Goal: Task Accomplishment & Management: Complete application form

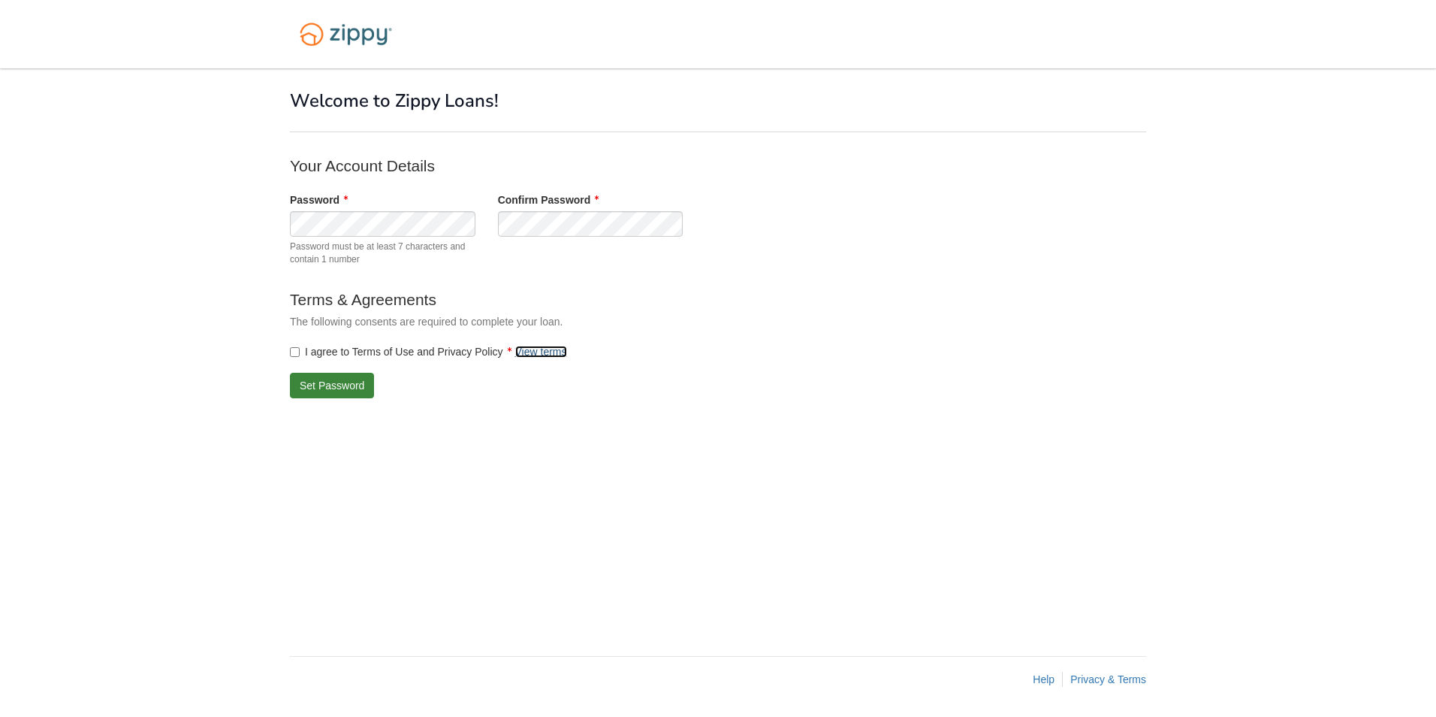
click at [541, 353] on link "View terms" at bounding box center [541, 352] width 52 height 12
click at [336, 390] on button "Set Password" at bounding box center [332, 386] width 84 height 26
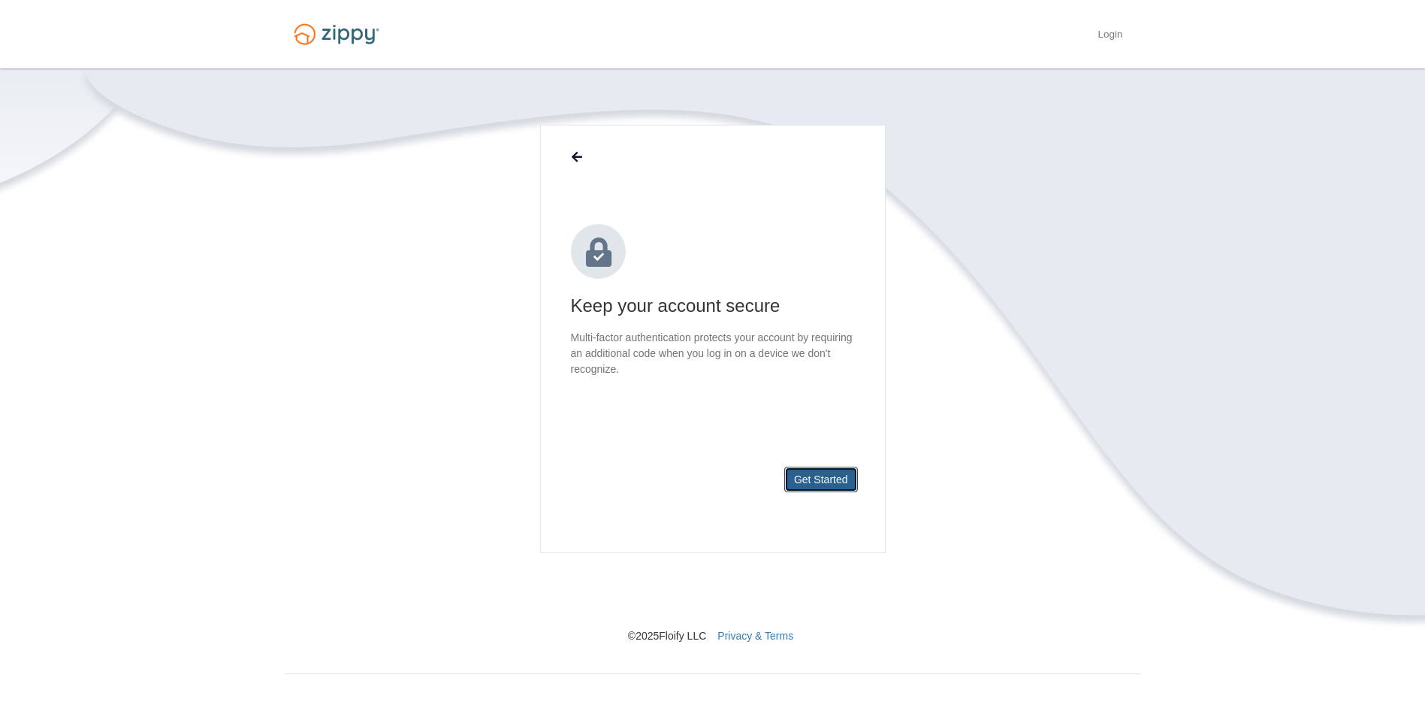
click at [806, 482] on button "Get Started" at bounding box center [821, 479] width 74 height 26
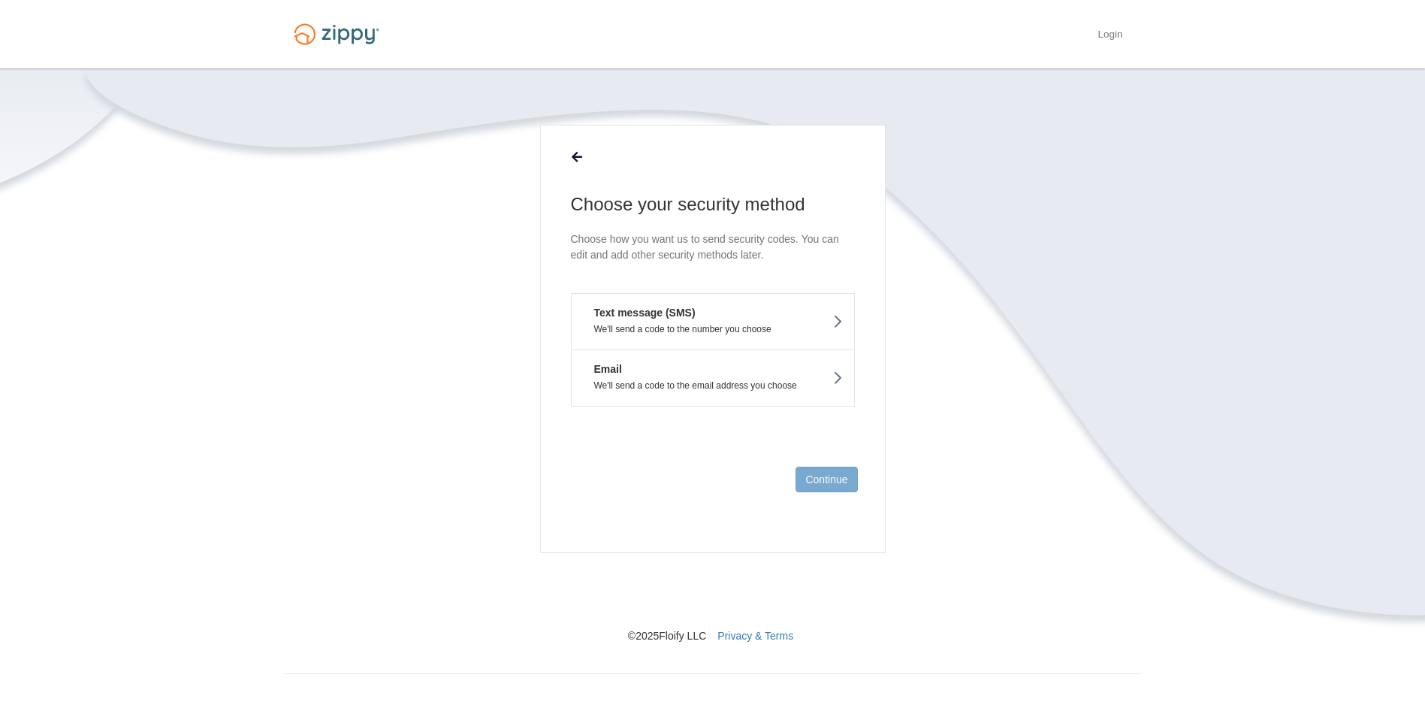
click at [708, 312] on button "Text message (SMS) We'll send a code to the number you choose" at bounding box center [713, 321] width 284 height 56
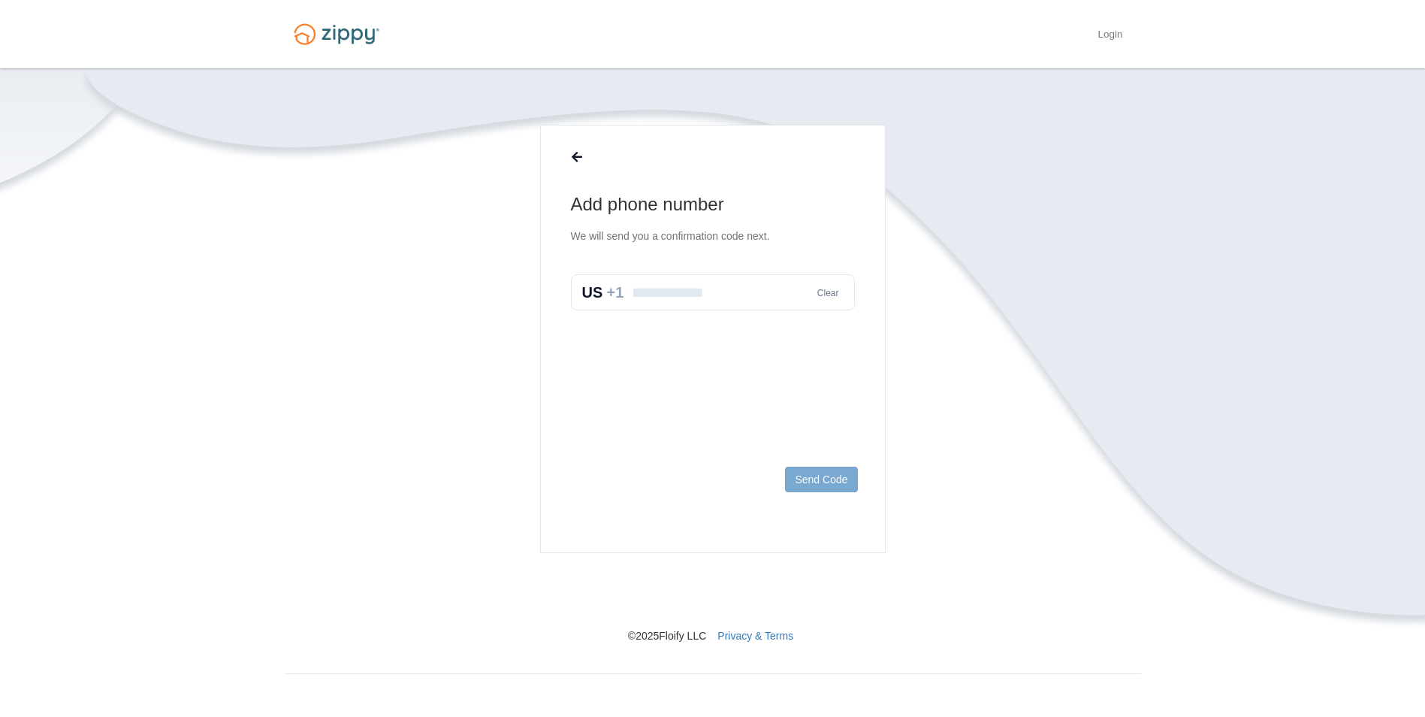
click at [712, 300] on input "text" at bounding box center [713, 292] width 284 height 36
type input "**********"
click at [826, 481] on button "Send Code" at bounding box center [821, 479] width 72 height 26
click at [714, 300] on input "text" at bounding box center [713, 308] width 284 height 36
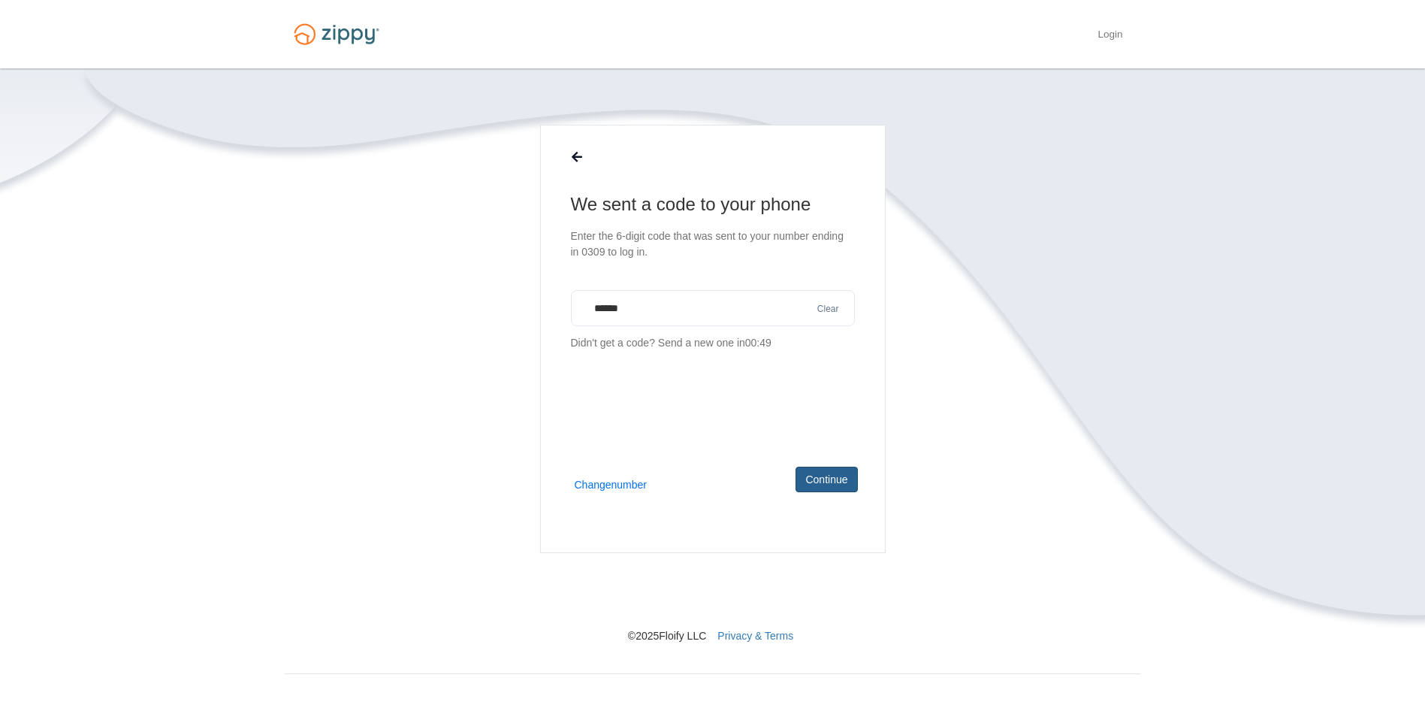
type input "******"
click at [829, 487] on button "Continue" at bounding box center [826, 479] width 62 height 26
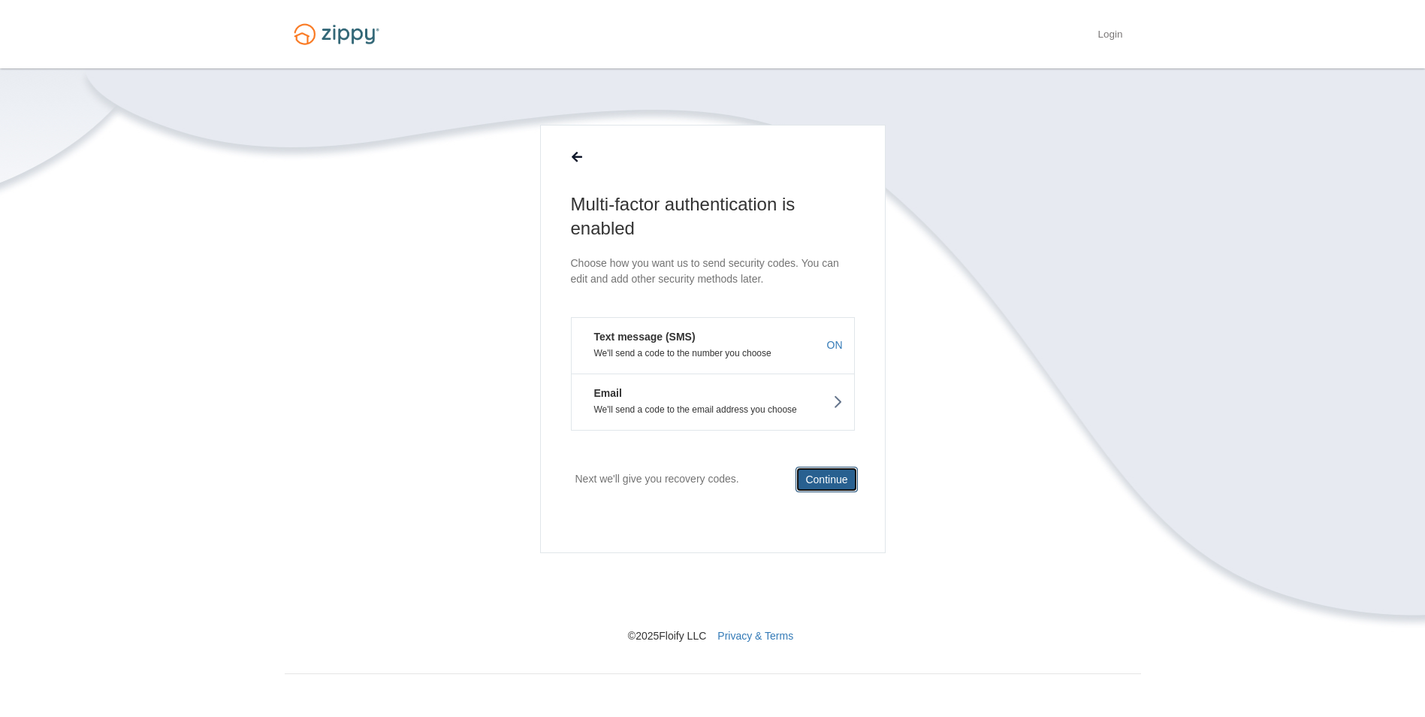
click at [820, 479] on button "Continue" at bounding box center [826, 479] width 62 height 26
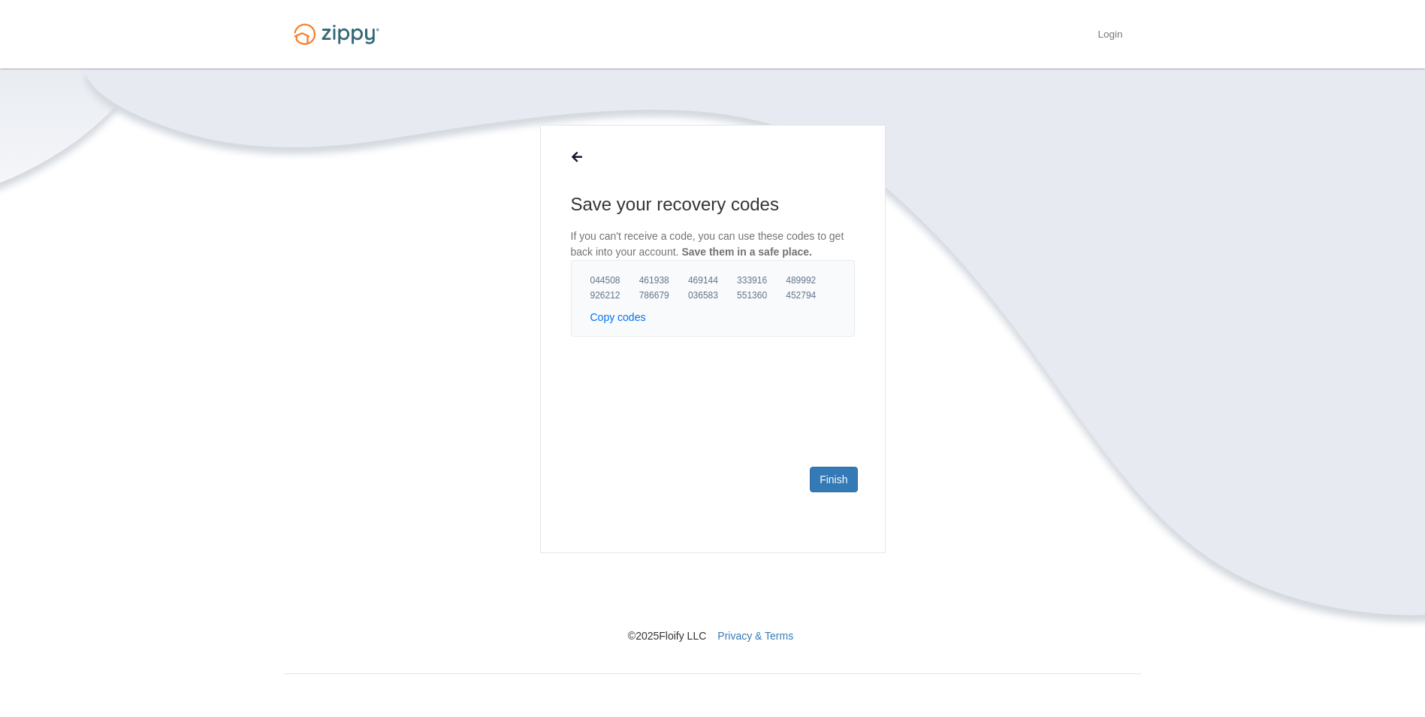
click at [630, 321] on button "Copy codes" at bounding box center [618, 316] width 56 height 15
click at [842, 481] on link "Finish" at bounding box center [833, 479] width 47 height 26
